Goal: Feedback & Contribution: Leave review/rating

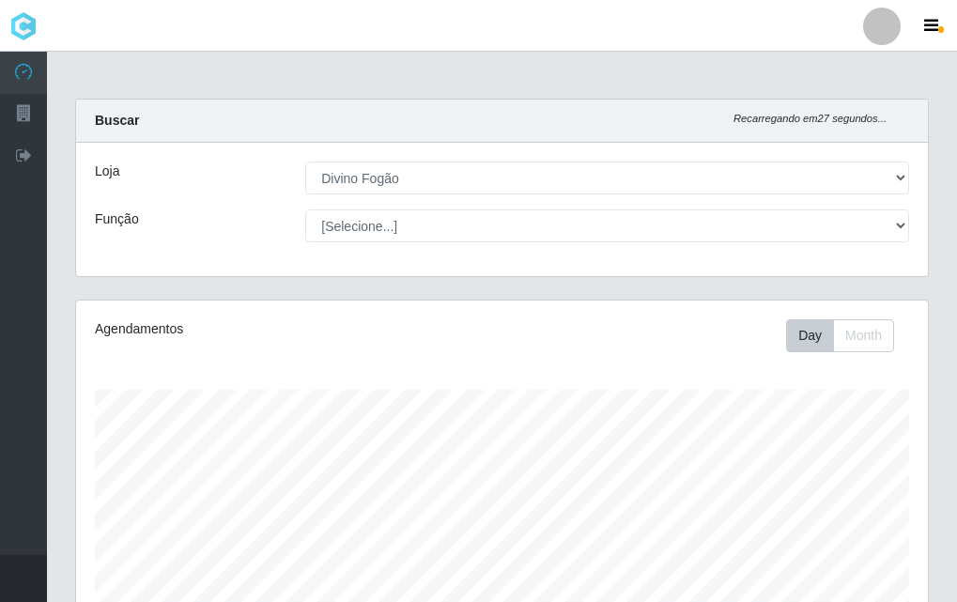
select select "499"
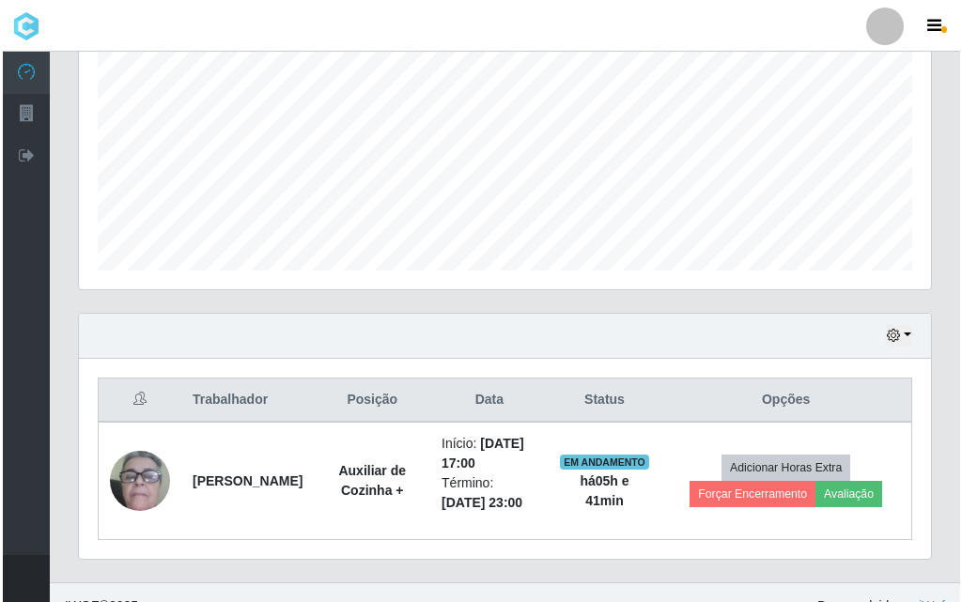
scroll to position [428, 0]
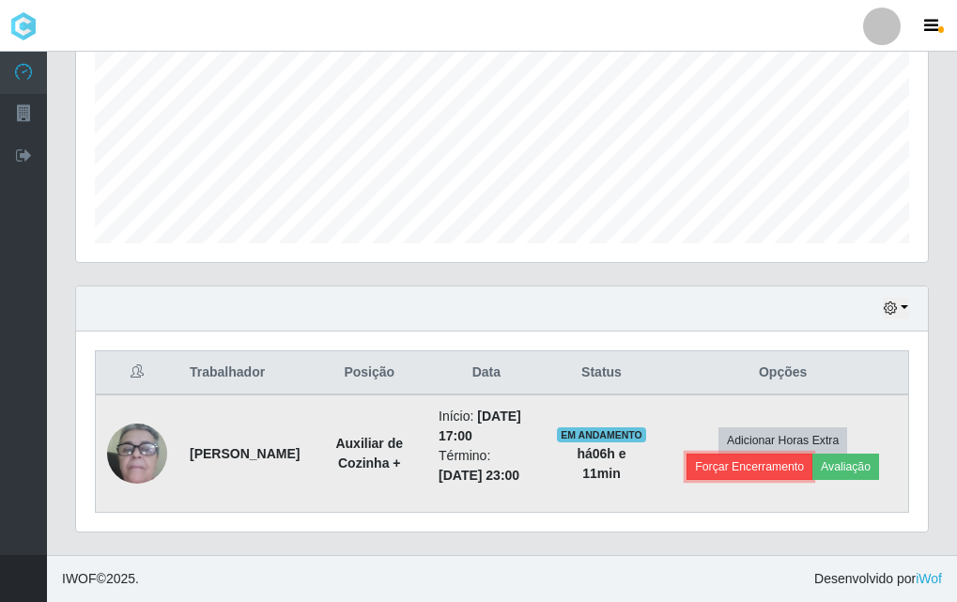
click at [766, 462] on button "Forçar Encerramento" at bounding box center [749, 467] width 126 height 26
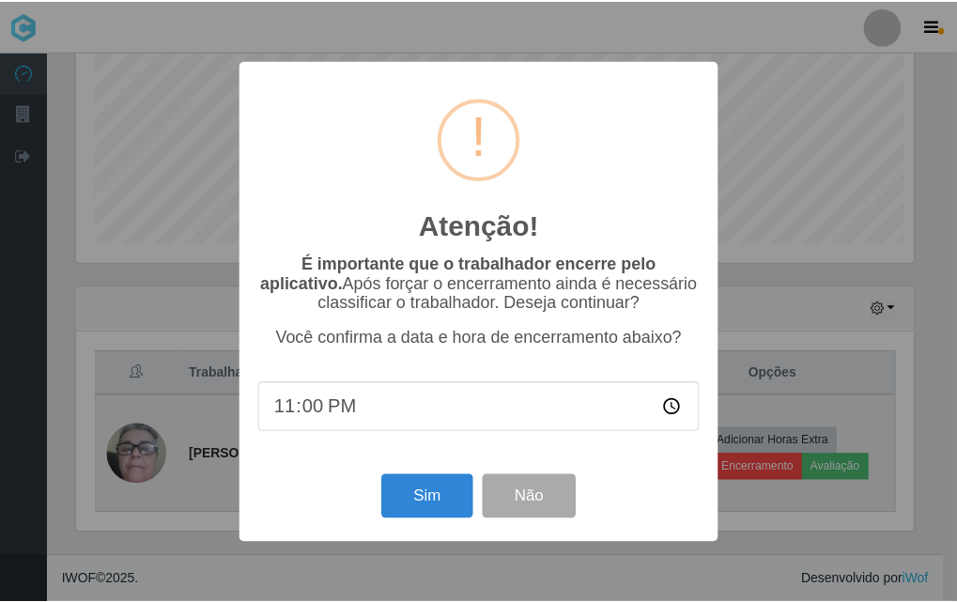
scroll to position [390, 842]
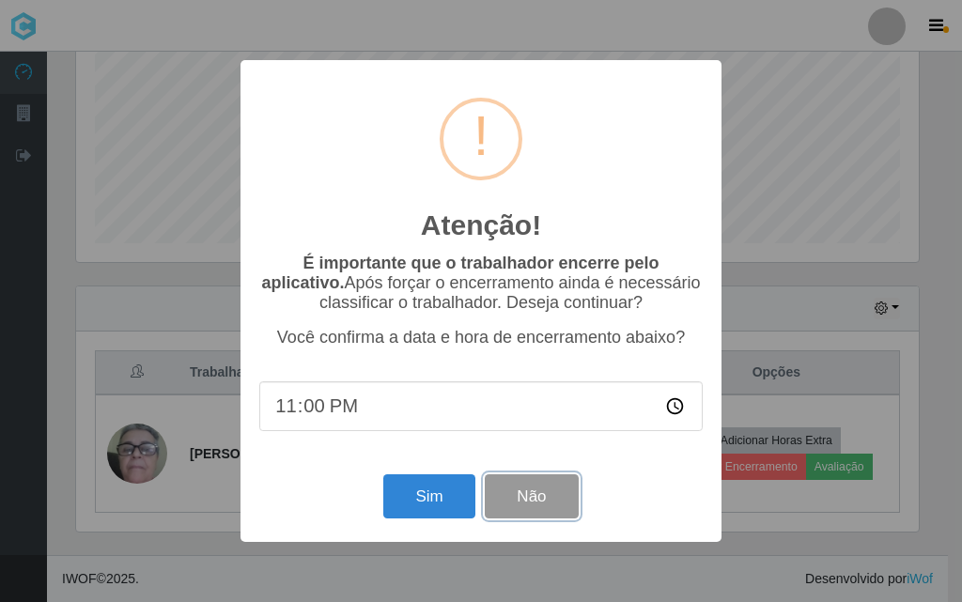
click at [520, 501] on button "Não" at bounding box center [531, 496] width 93 height 44
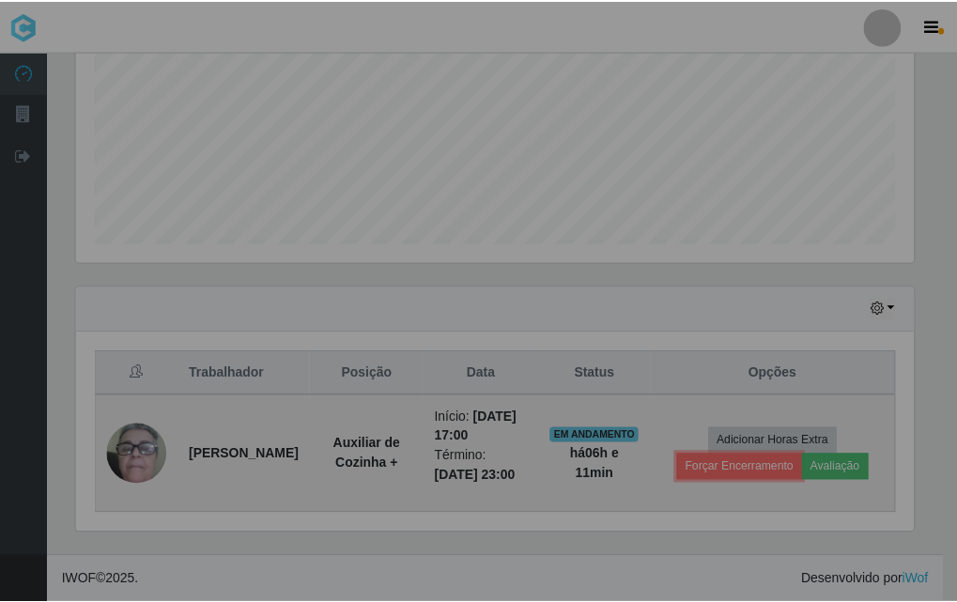
scroll to position [390, 852]
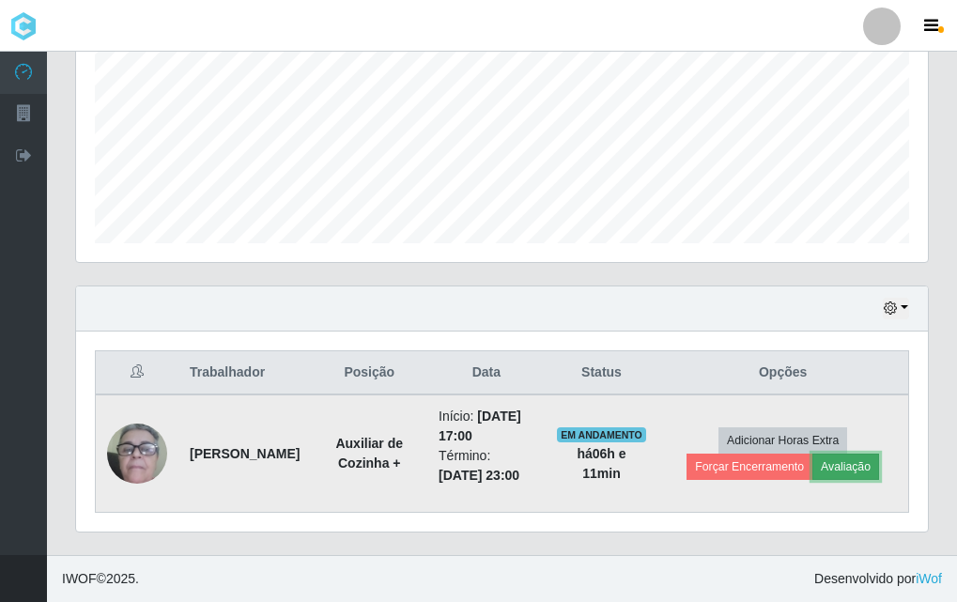
click at [854, 471] on button "Avaliação" at bounding box center [845, 467] width 67 height 26
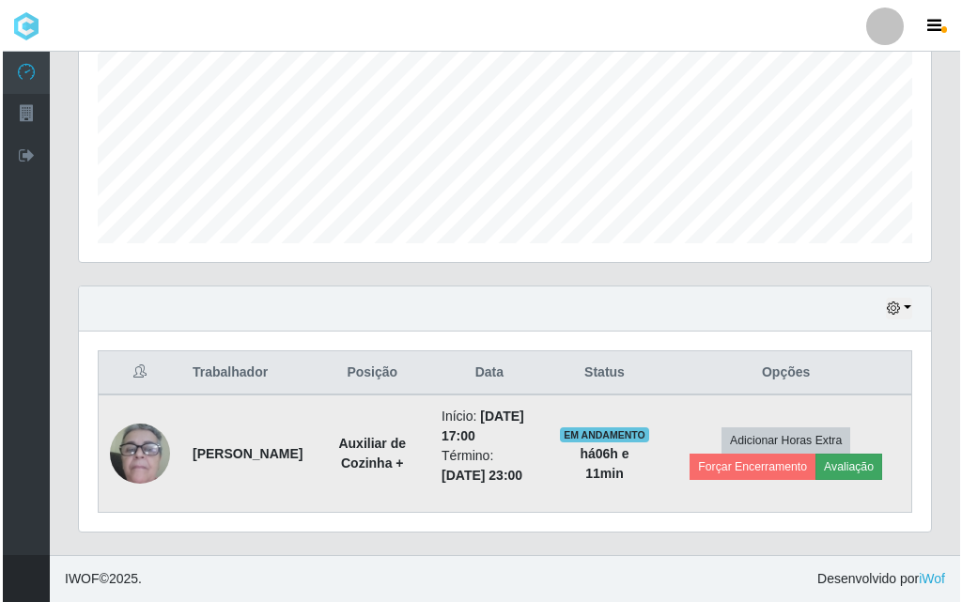
scroll to position [390, 842]
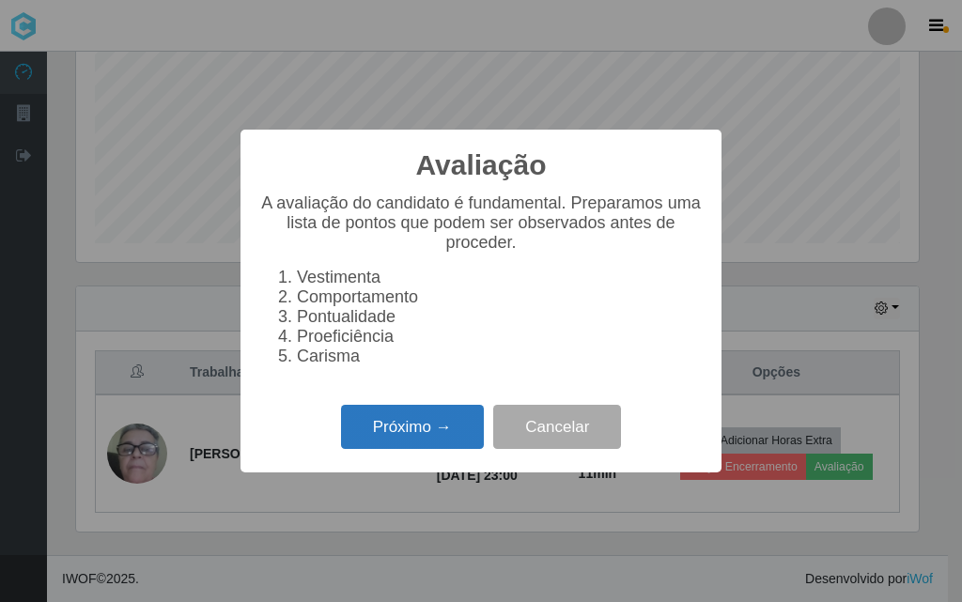
click at [442, 431] on button "Próximo →" at bounding box center [412, 427] width 143 height 44
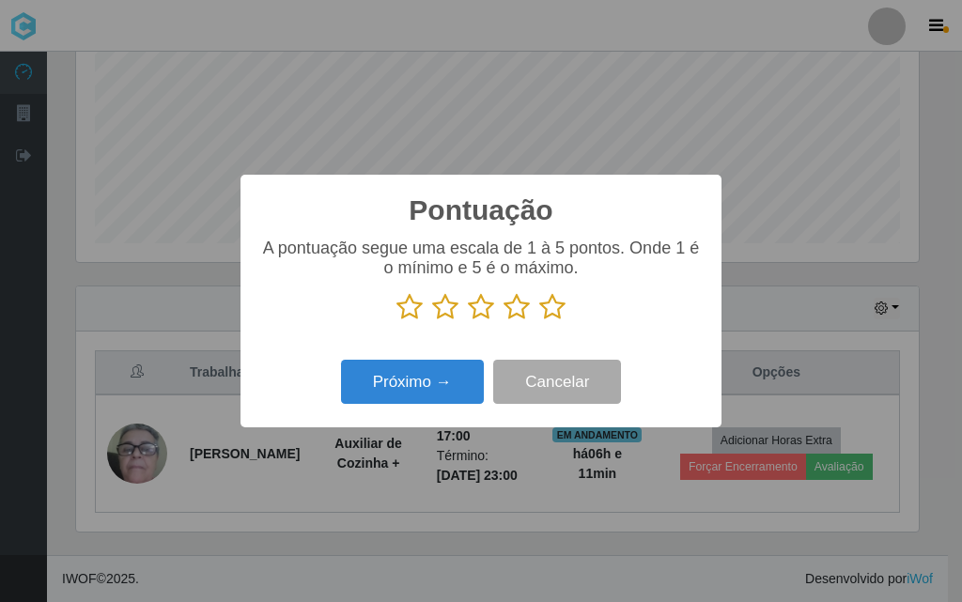
click at [552, 313] on icon at bounding box center [552, 307] width 26 height 28
click at [539, 321] on input "radio" at bounding box center [539, 321] width 0 height 0
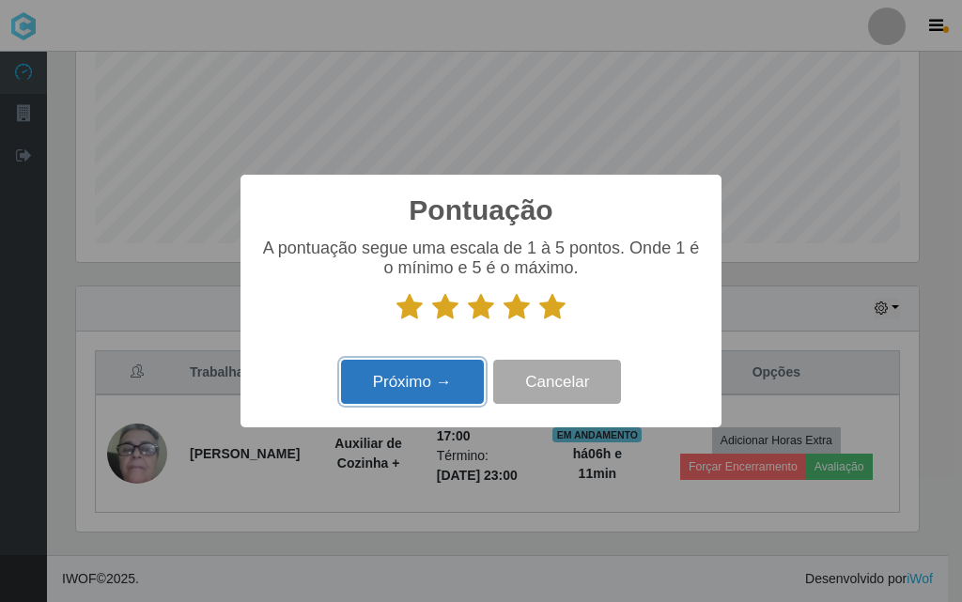
click at [448, 400] on button "Próximo →" at bounding box center [412, 382] width 143 height 44
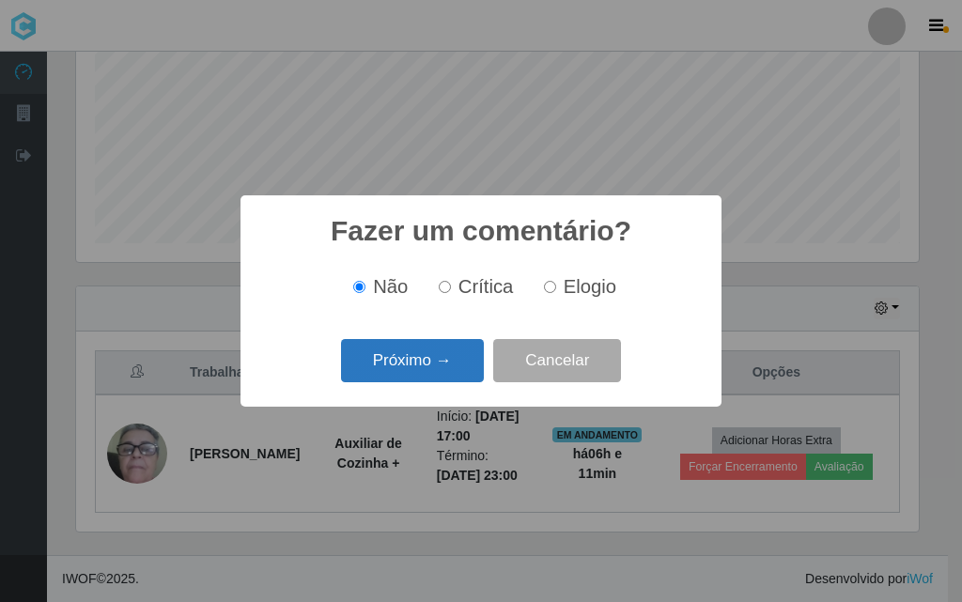
click at [405, 368] on button "Próximo →" at bounding box center [412, 361] width 143 height 44
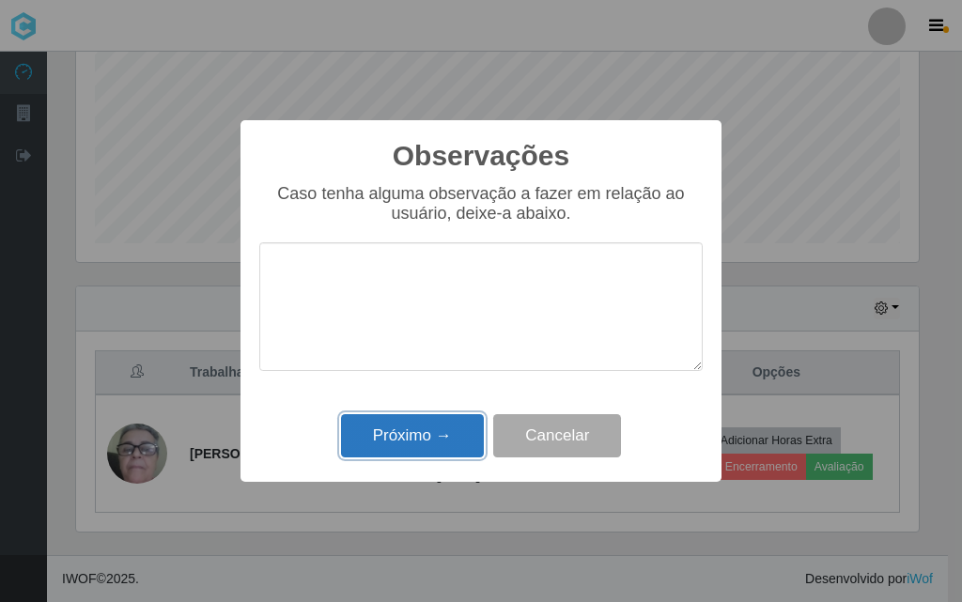
click at [460, 425] on button "Próximo →" at bounding box center [412, 436] width 143 height 44
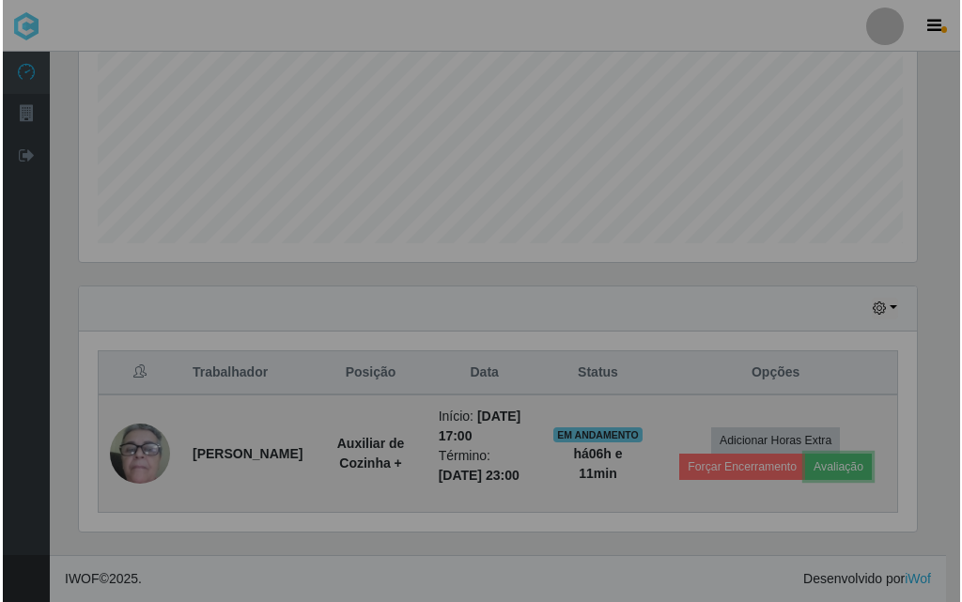
scroll to position [390, 852]
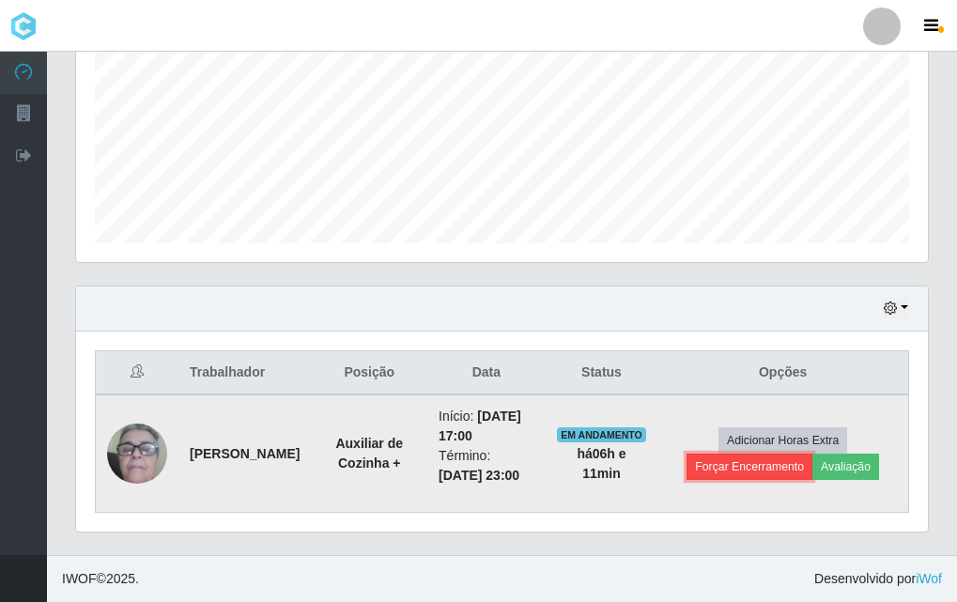
click at [751, 470] on button "Forçar Encerramento" at bounding box center [749, 467] width 126 height 26
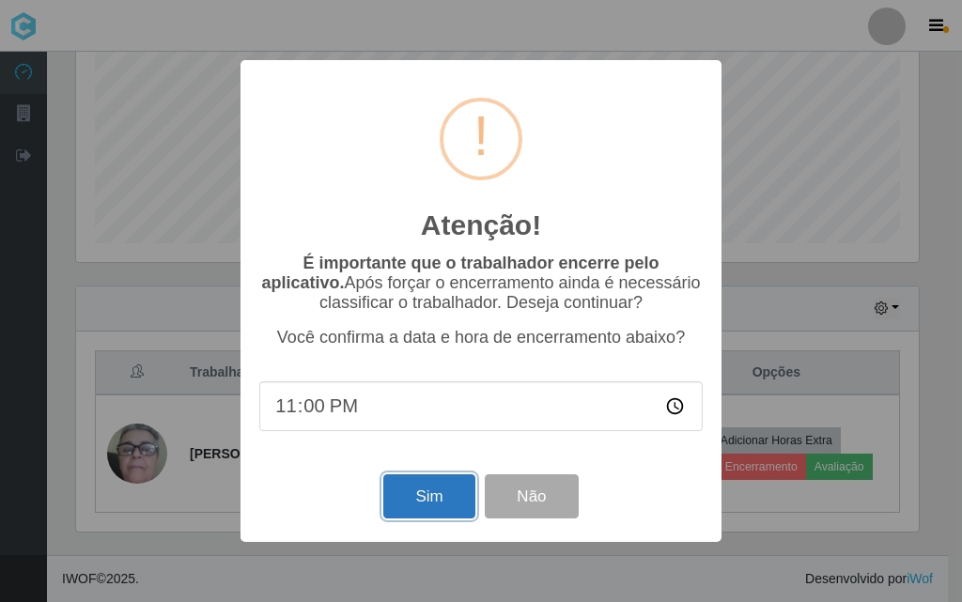
click at [455, 492] on button "Sim" at bounding box center [428, 496] width 91 height 44
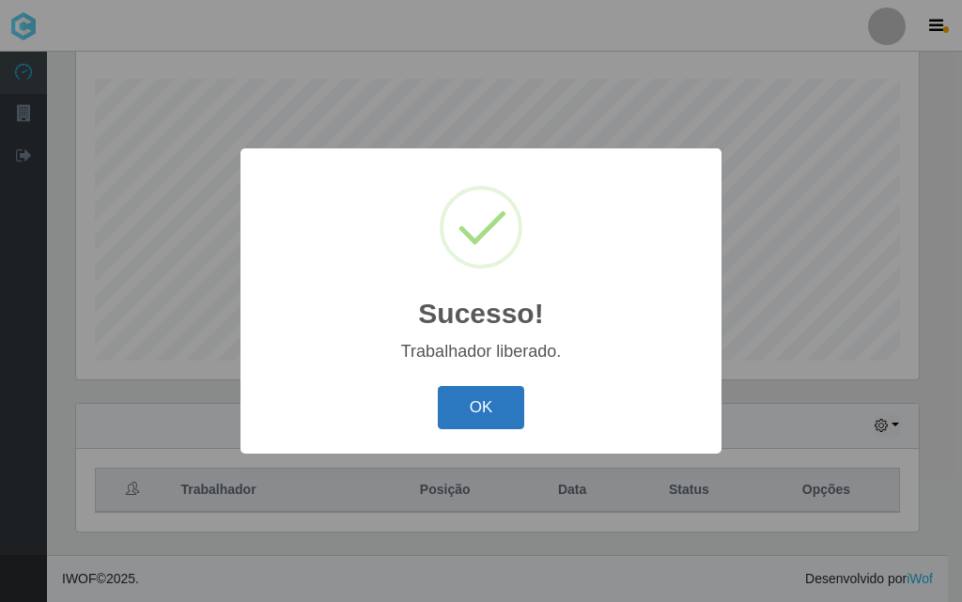
click at [495, 400] on button "OK" at bounding box center [481, 408] width 87 height 44
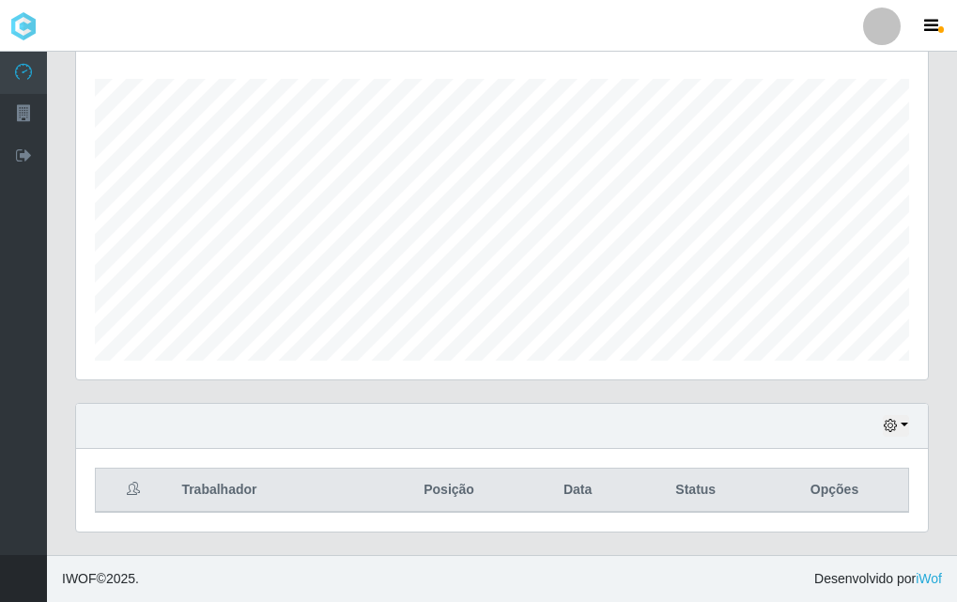
scroll to position [390, 852]
